Goal: Task Accomplishment & Management: Complete application form

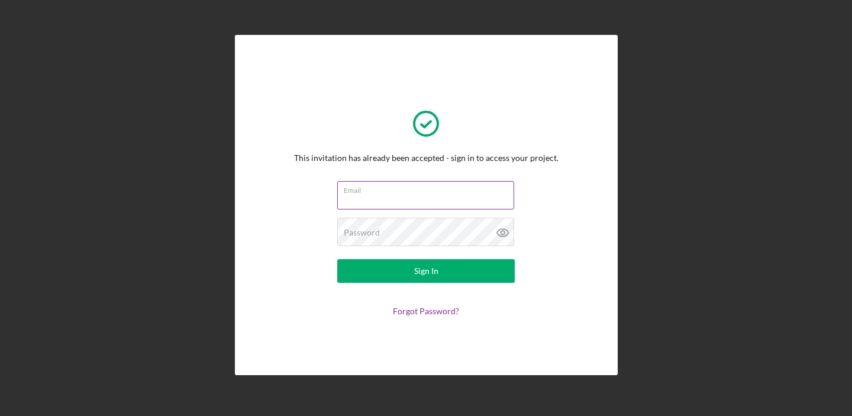
click at [381, 196] on input "Email" at bounding box center [425, 195] width 177 height 28
type input "[EMAIL_ADDRESS][DOMAIN_NAME]"
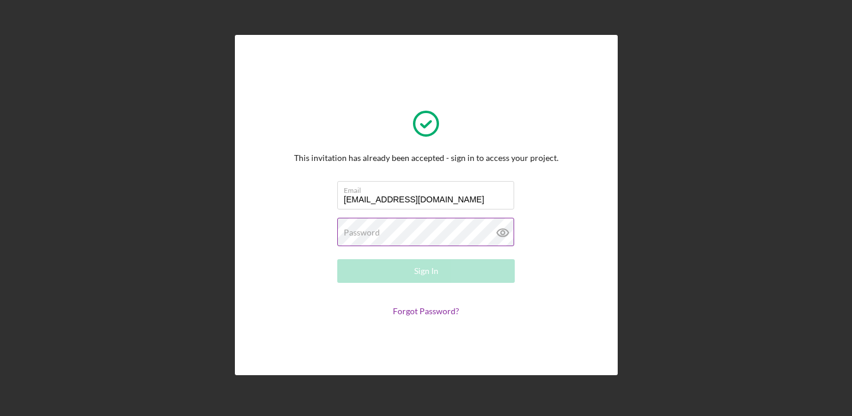
click at [371, 229] on label "Password" at bounding box center [362, 232] width 36 height 9
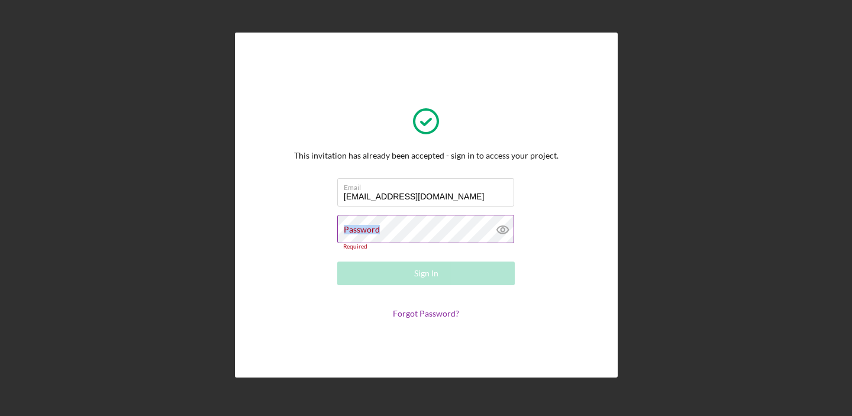
click at [371, 229] on label "Password" at bounding box center [362, 229] width 36 height 9
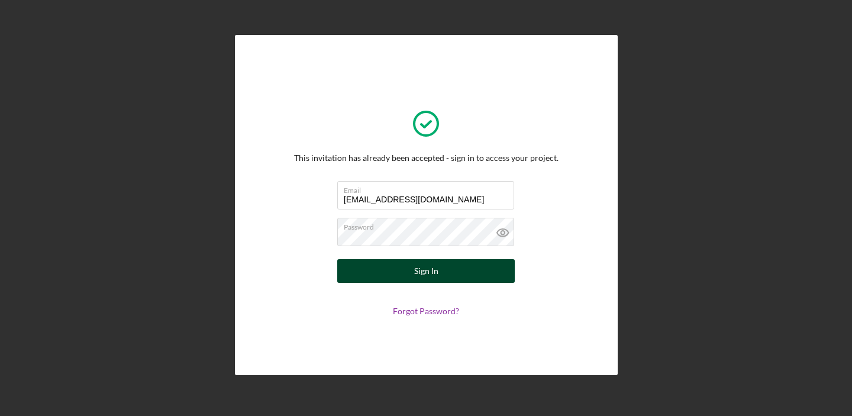
click at [390, 278] on button "Sign In" at bounding box center [425, 271] width 177 height 24
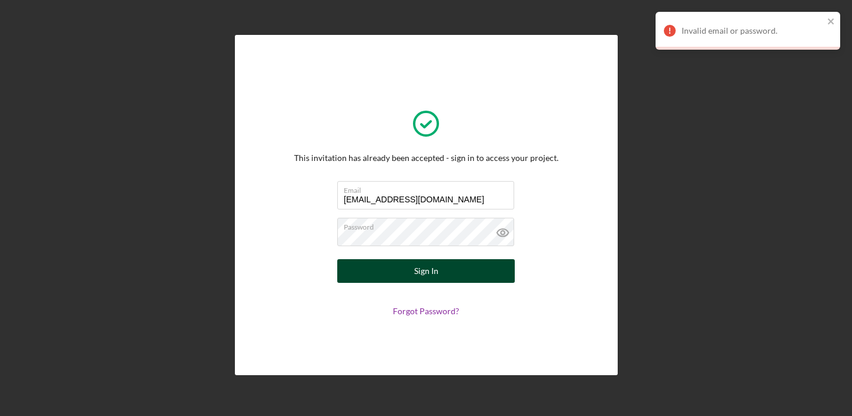
click at [475, 272] on button "Sign In" at bounding box center [425, 271] width 177 height 24
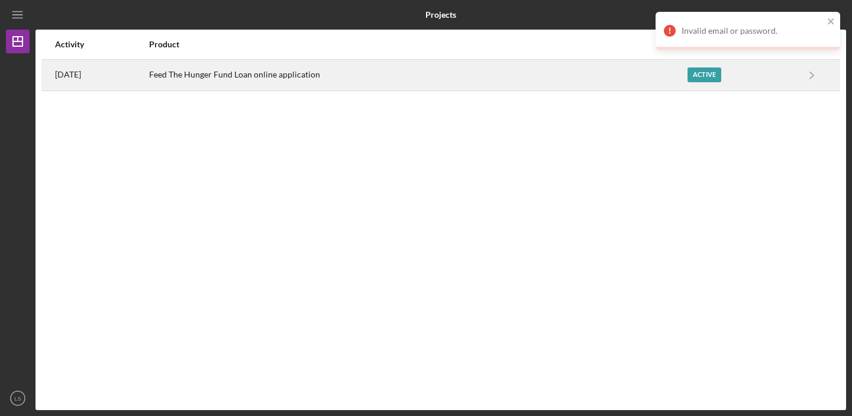
click at [304, 72] on div "Feed The Hunger Fund Loan online application" at bounding box center [417, 75] width 537 height 30
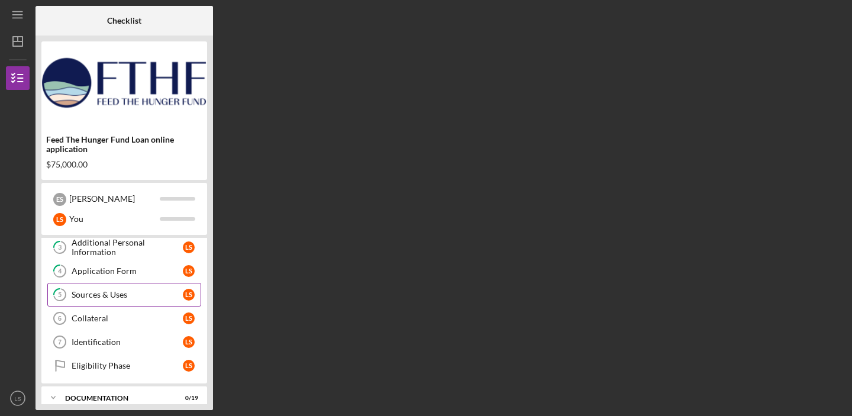
scroll to position [75, 0]
click at [140, 293] on div "Sources & Uses" at bounding box center [127, 293] width 111 height 9
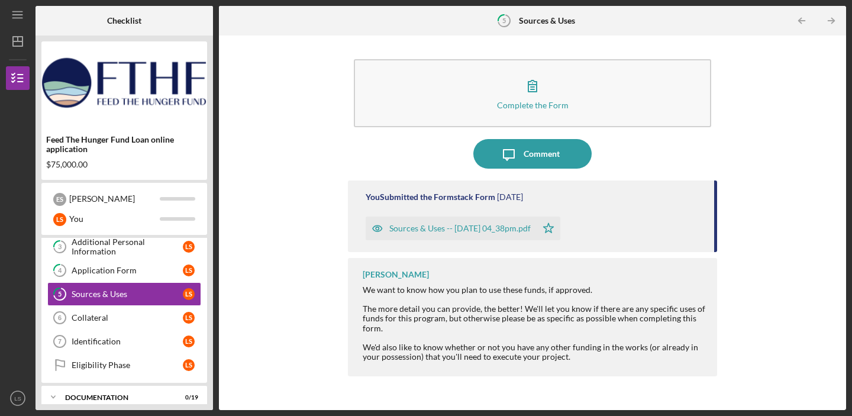
click at [500, 237] on div "Sources & Uses -- [DATE] 04_38pm.pdf" at bounding box center [450, 228] width 171 height 24
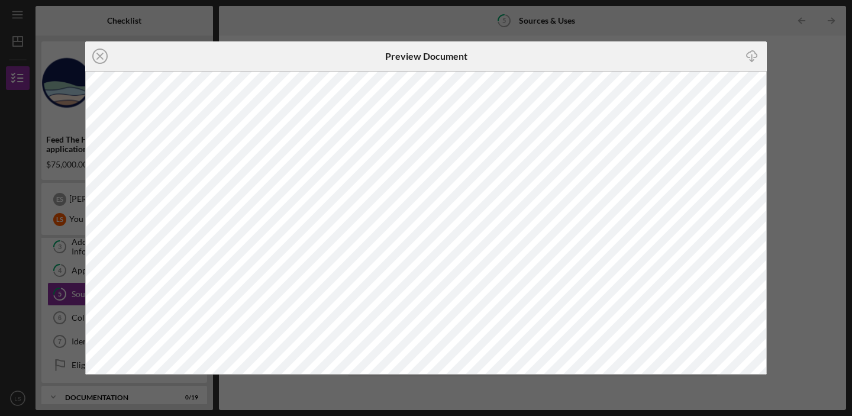
click at [710, 25] on div "Icon/Close Preview Document Icon/Download" at bounding box center [426, 208] width 852 height 416
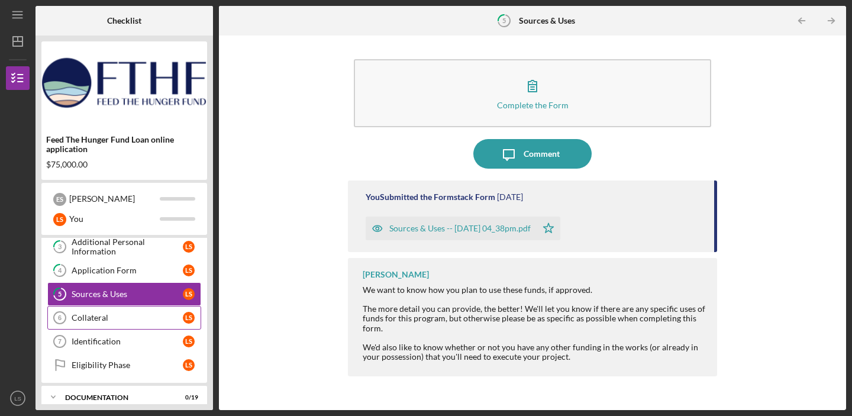
click at [131, 320] on div "Collateral" at bounding box center [127, 317] width 111 height 9
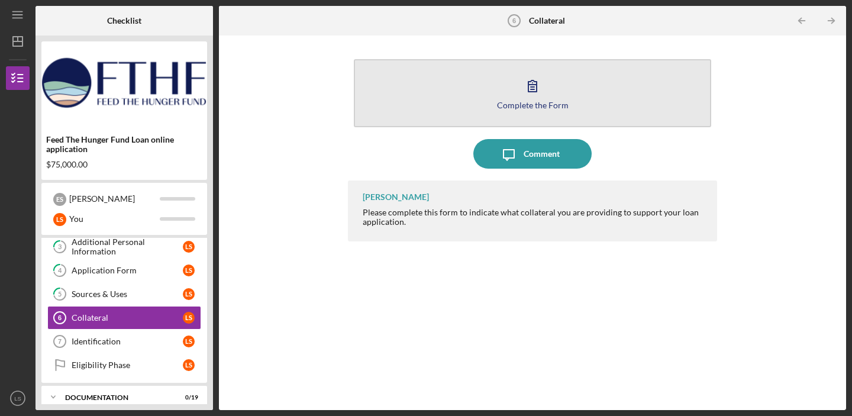
click at [480, 107] on button "Complete the Form Form" at bounding box center [532, 93] width 357 height 68
